Goal: Task Accomplishment & Management: Manage account settings

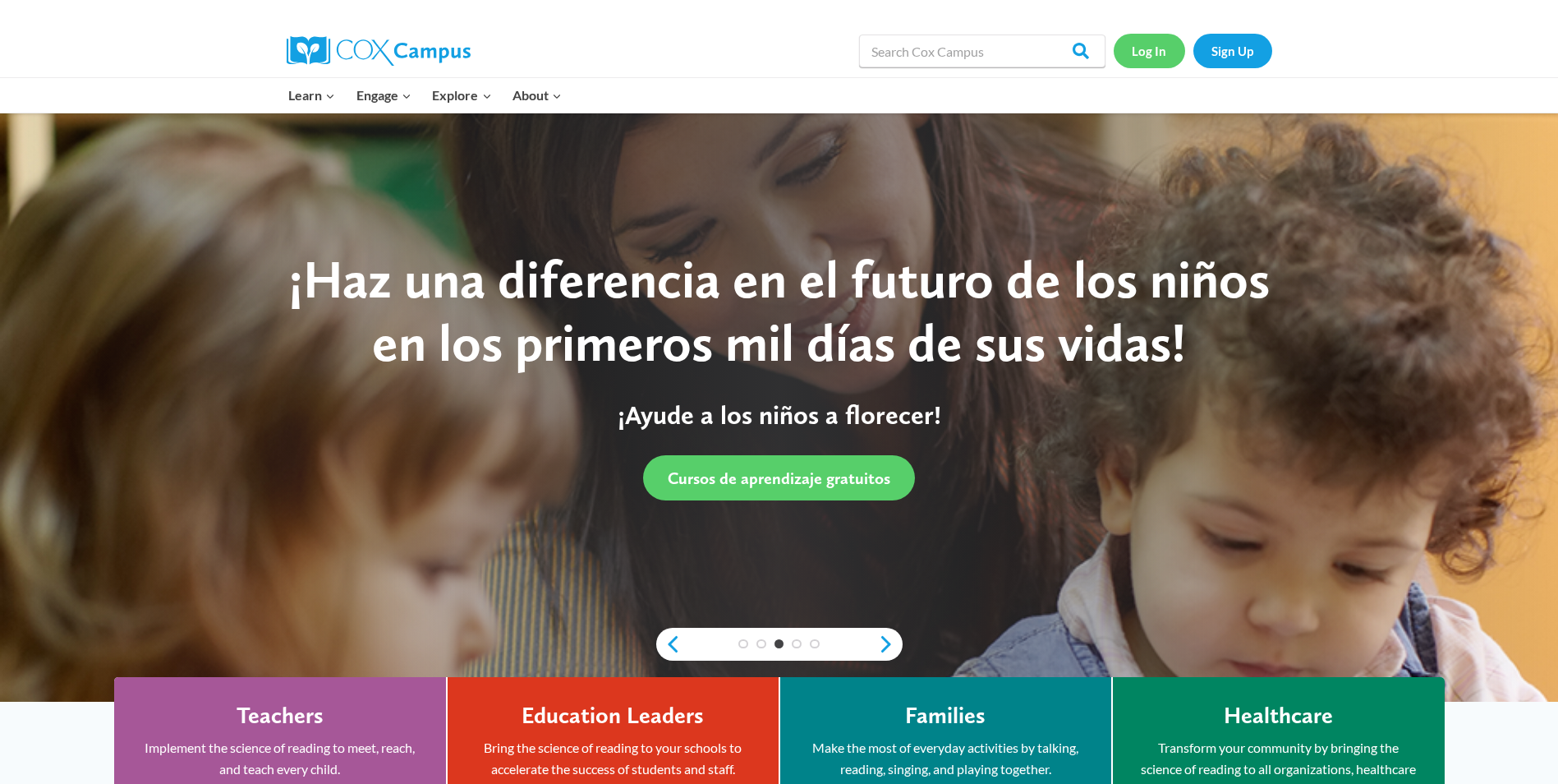
click at [1141, 41] on link "Log In" at bounding box center [1149, 51] width 72 height 34
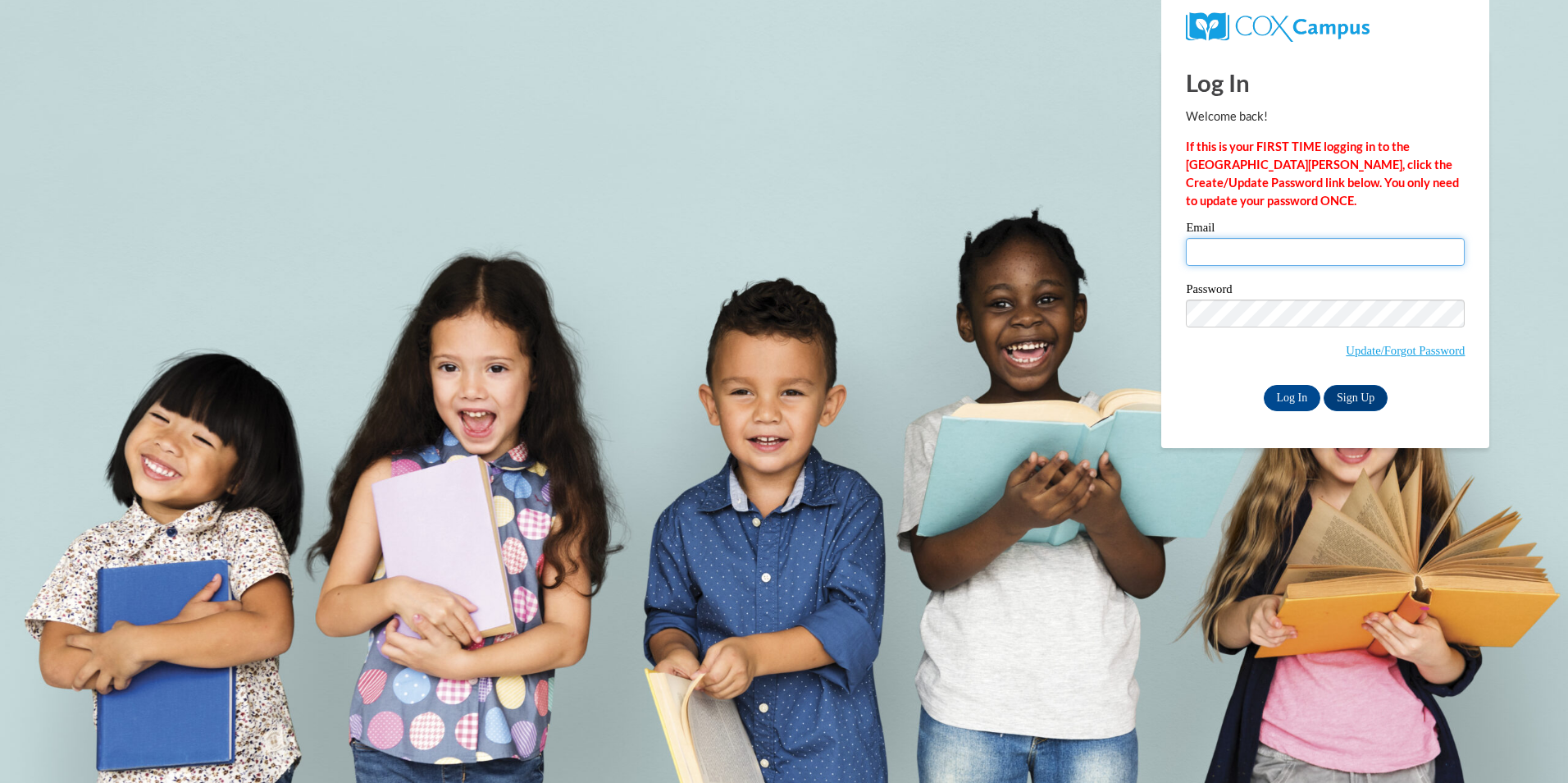
click at [1209, 252] on input "Email" at bounding box center [1325, 252] width 278 height 28
type input "sherika.robinson@yahoo.com"
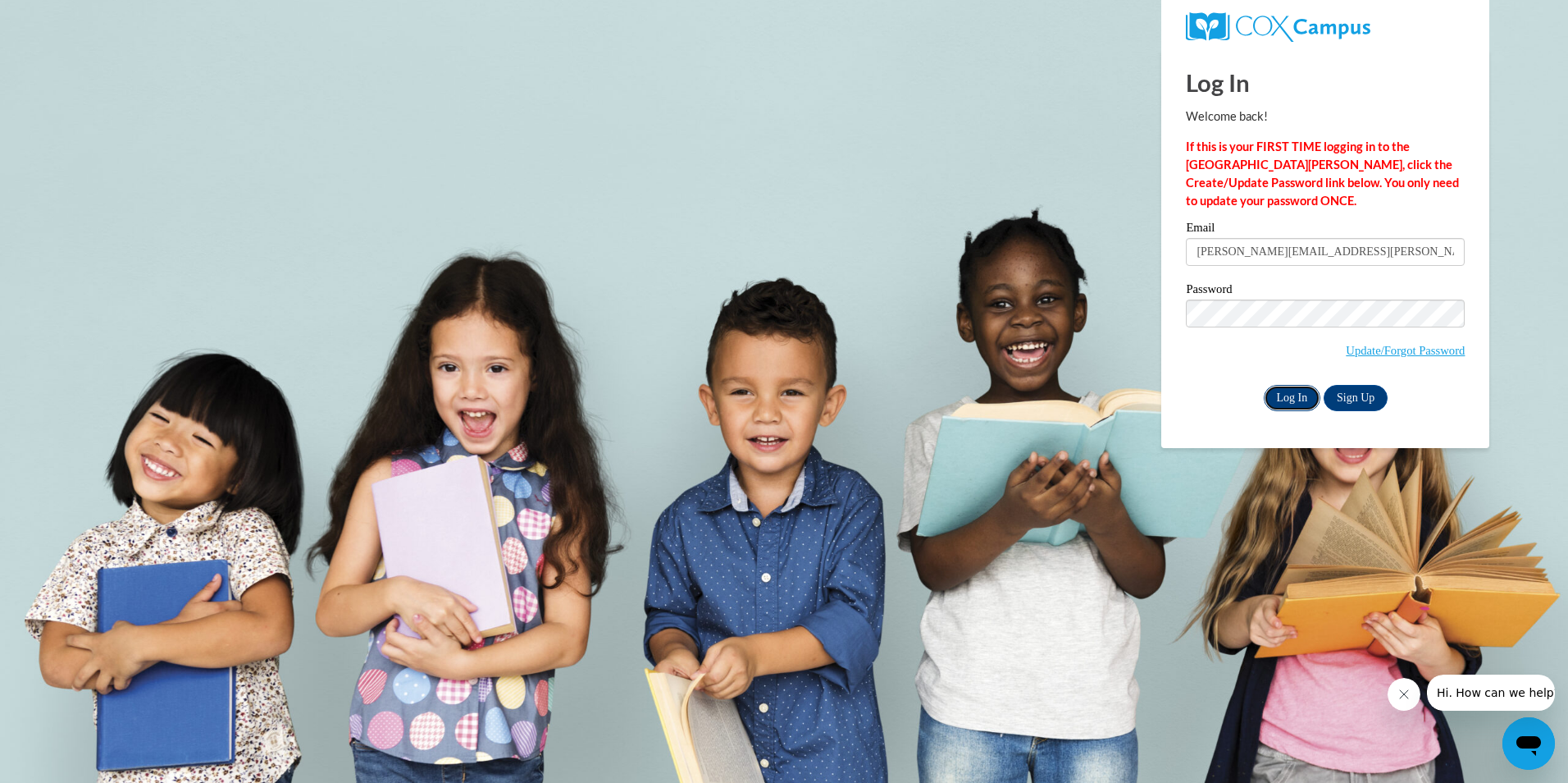
click at [1292, 394] on input "Log In" at bounding box center [1292, 398] width 57 height 27
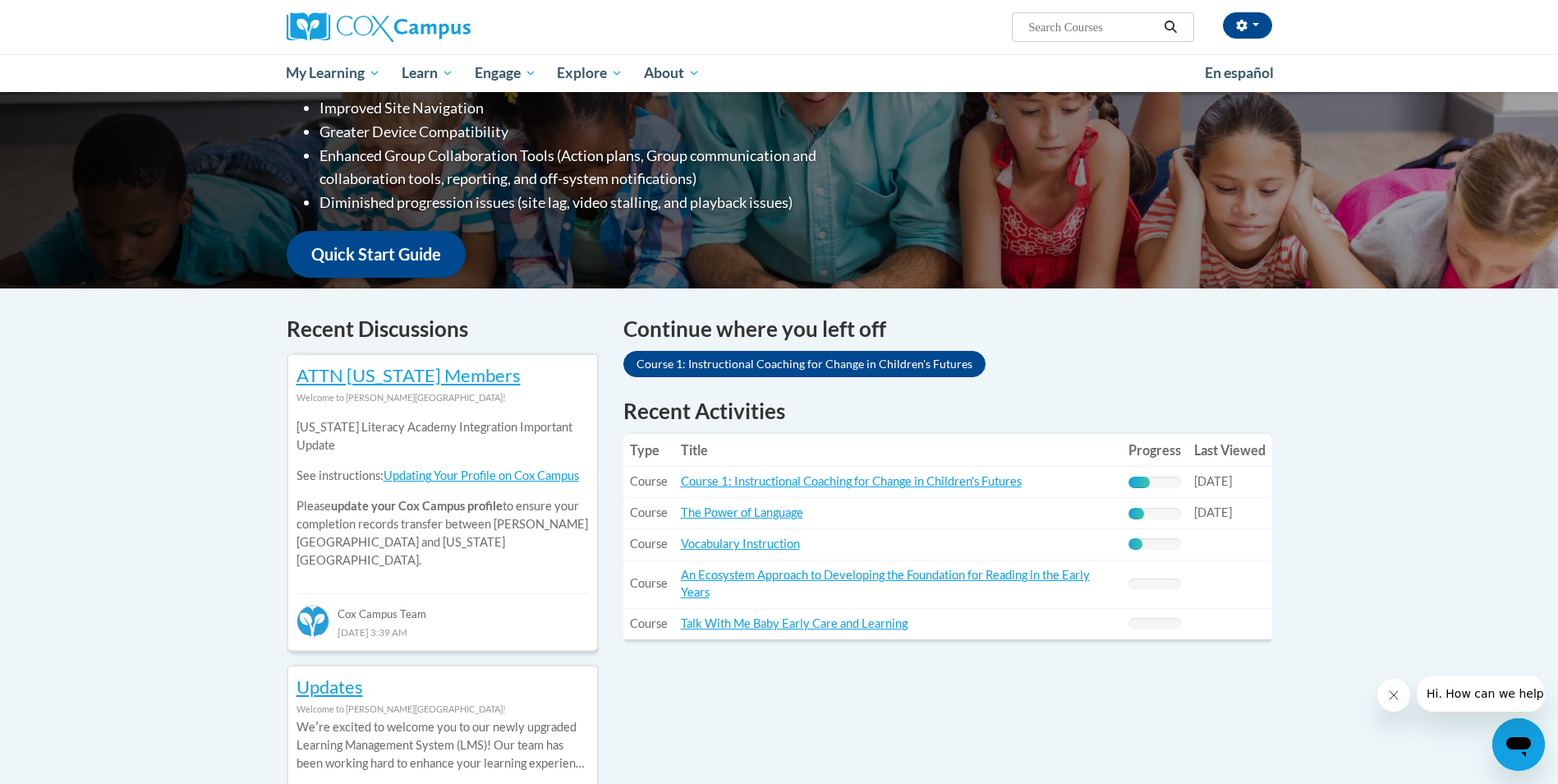
scroll to position [329, 0]
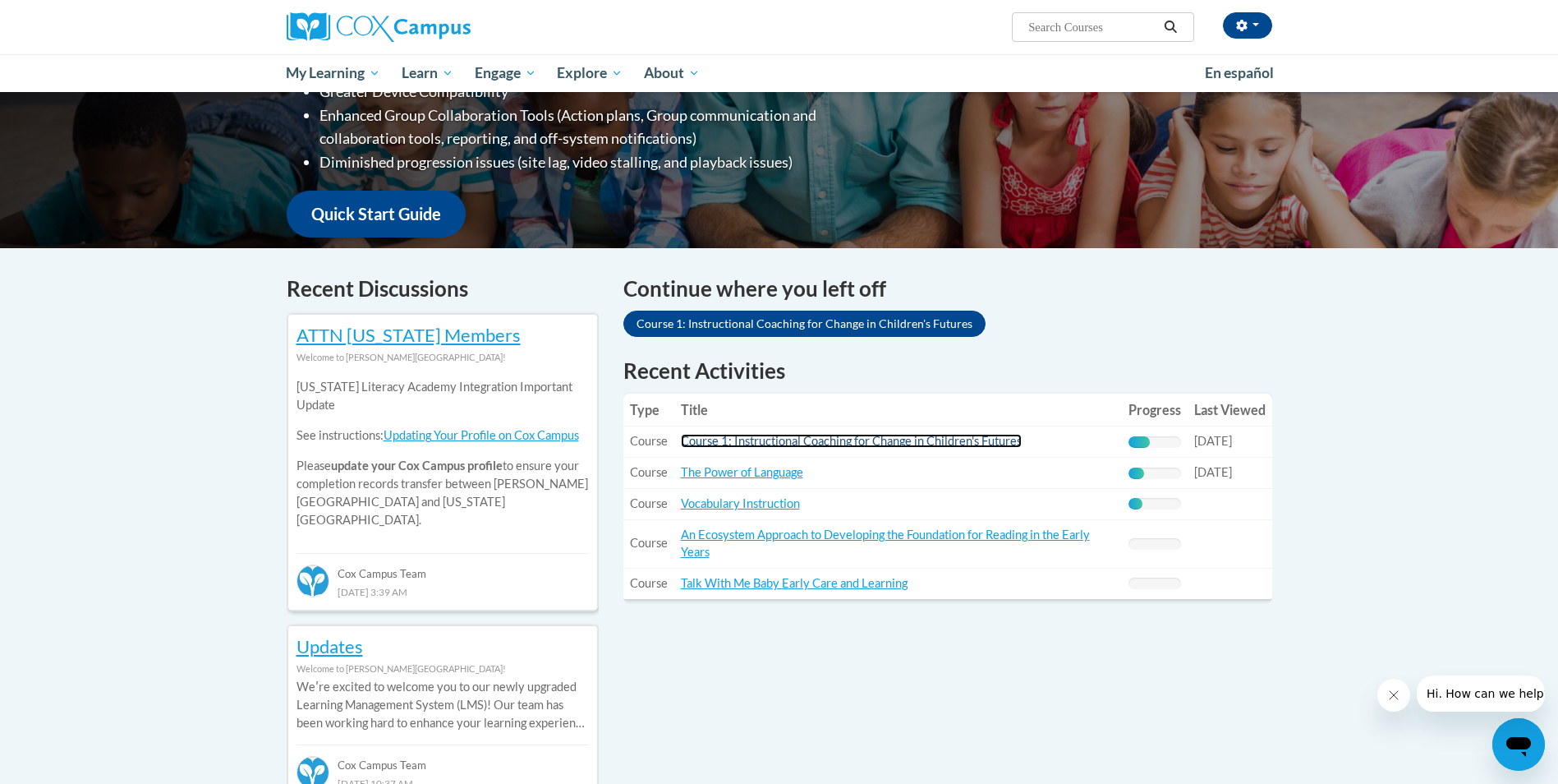
click at [860, 443] on link "Course 1: Instructional Coaching for Change in Children's Futures" at bounding box center [851, 440] width 340 height 14
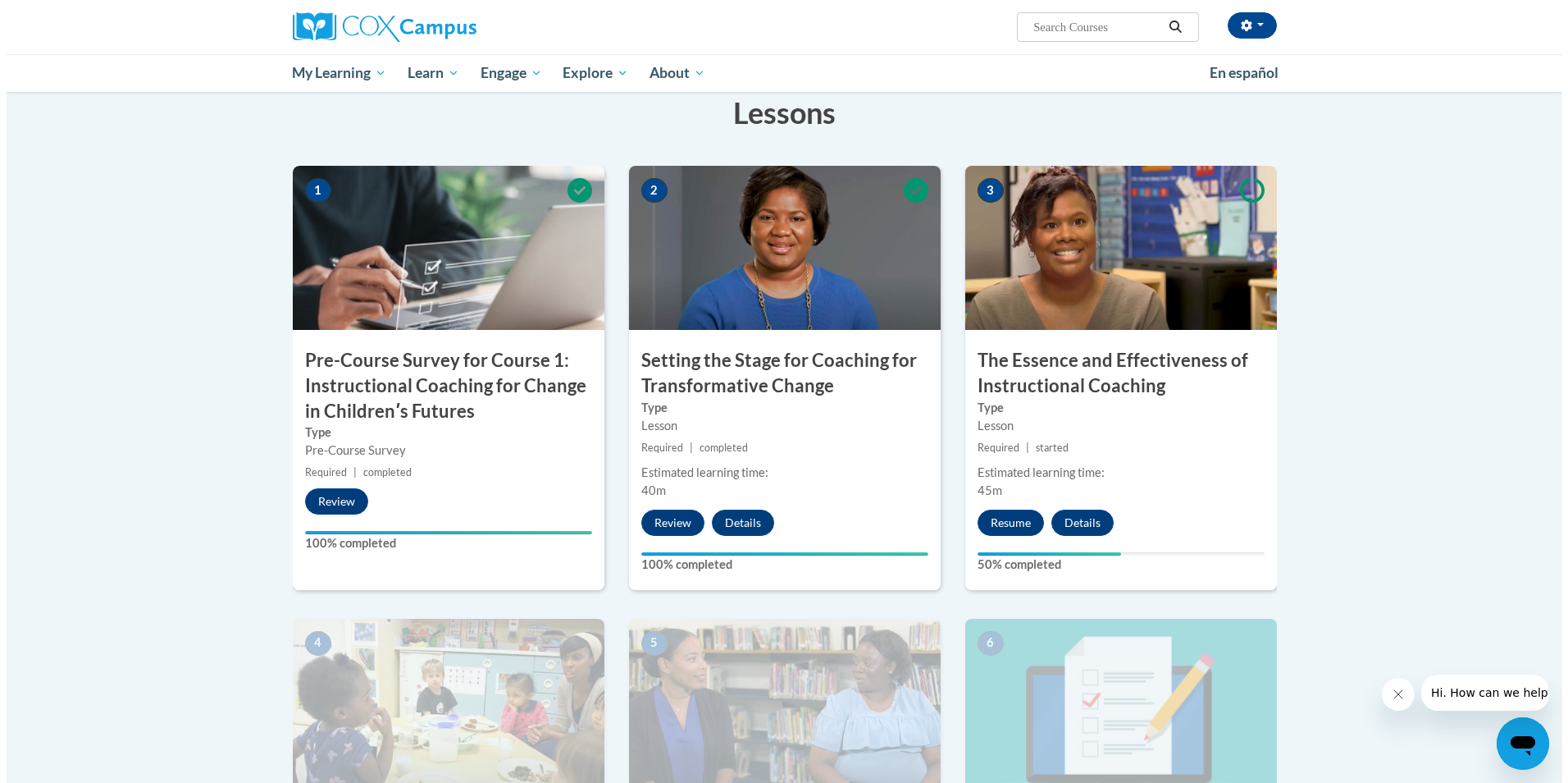
scroll to position [328, 0]
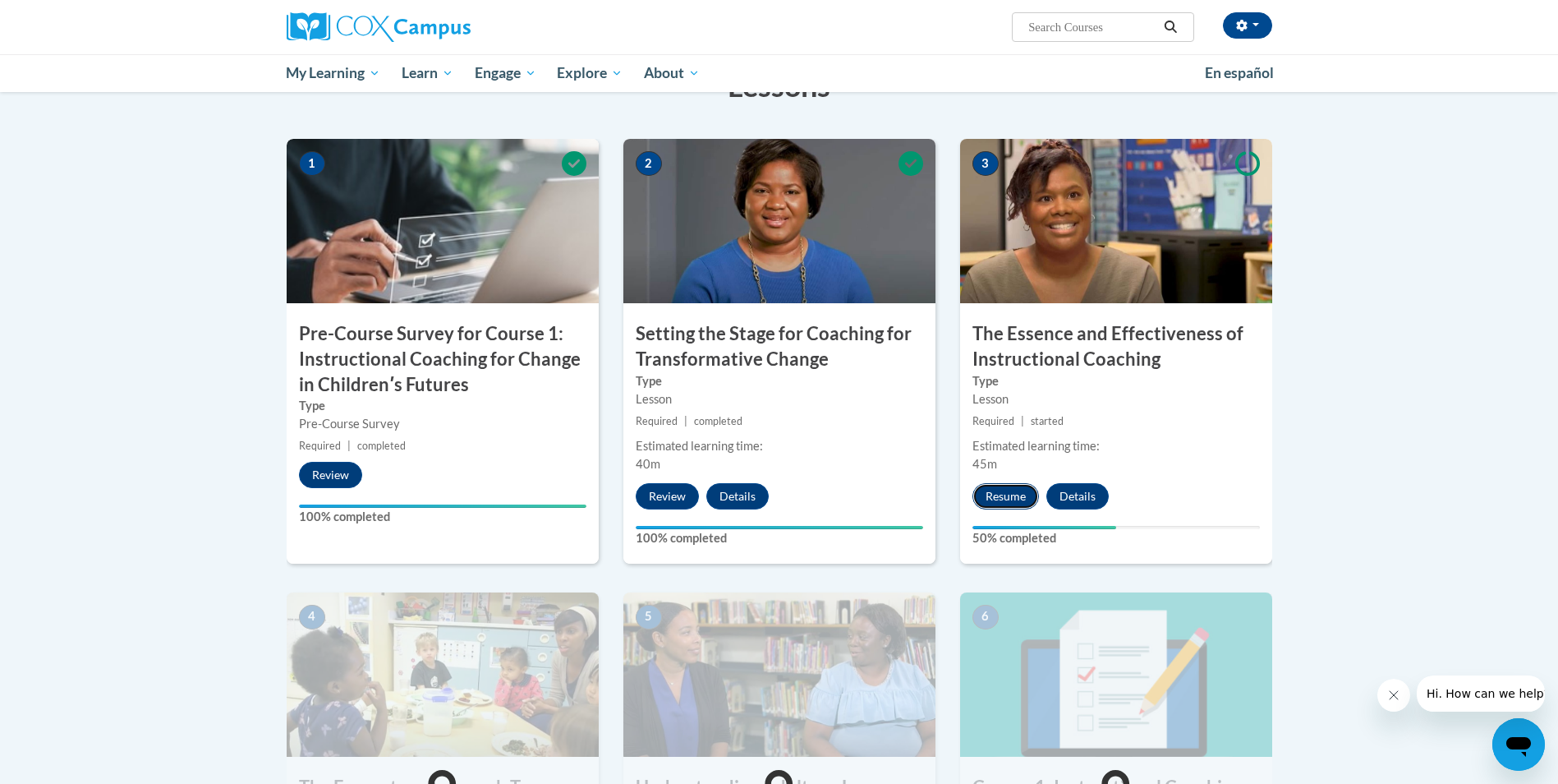
click at [1007, 500] on button "Resume" at bounding box center [1006, 496] width 66 height 27
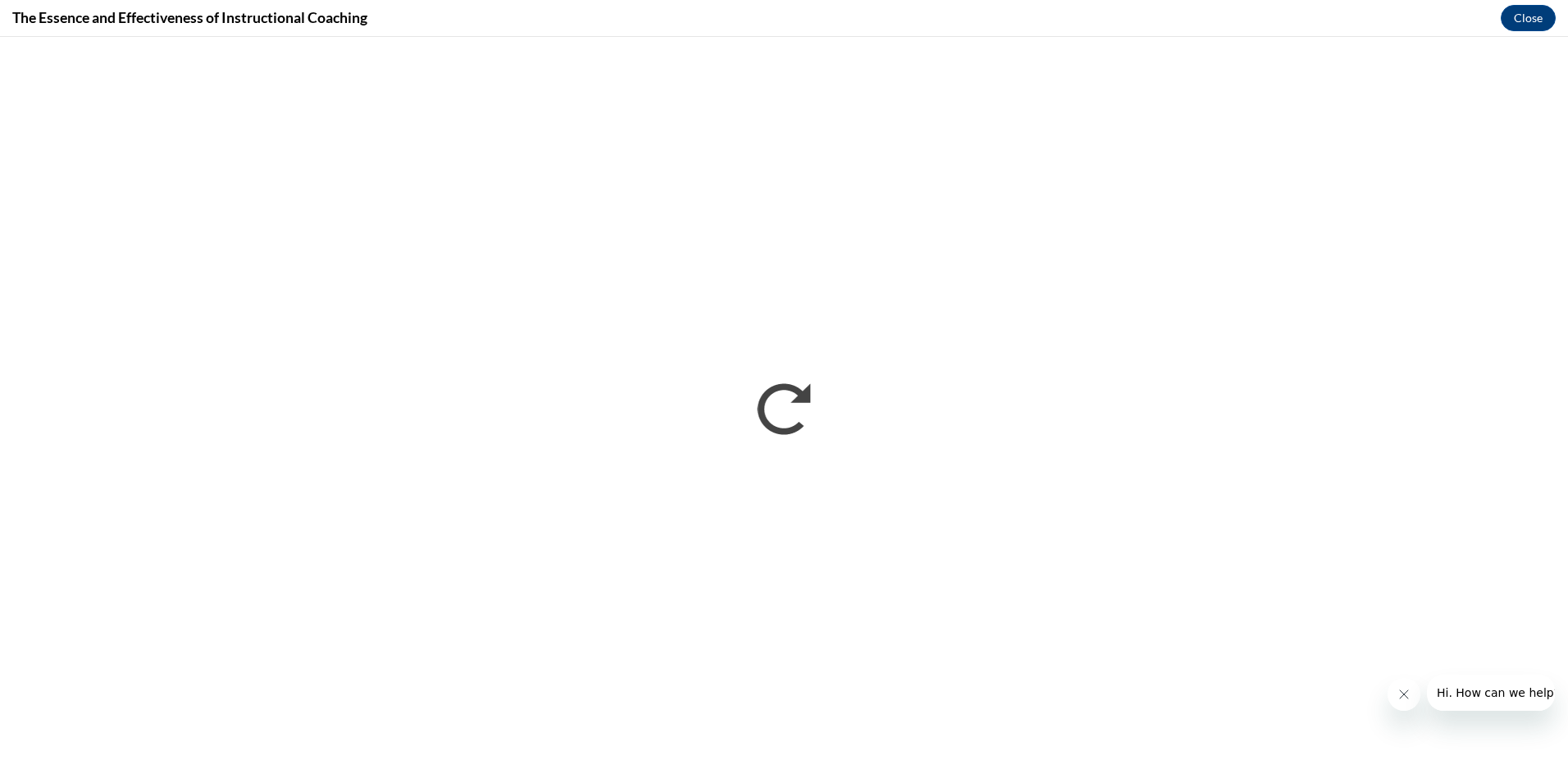
scroll to position [0, 0]
